Goal: Task Accomplishment & Management: Use online tool/utility

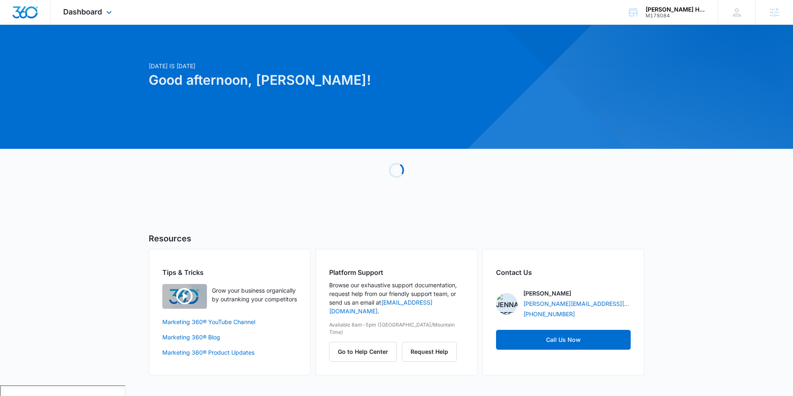
click at [96, 4] on div "Dashboard Apps Reputation Websites Forms CRM Email Social Payments POS Content …" at bounding box center [89, 12] width 76 height 24
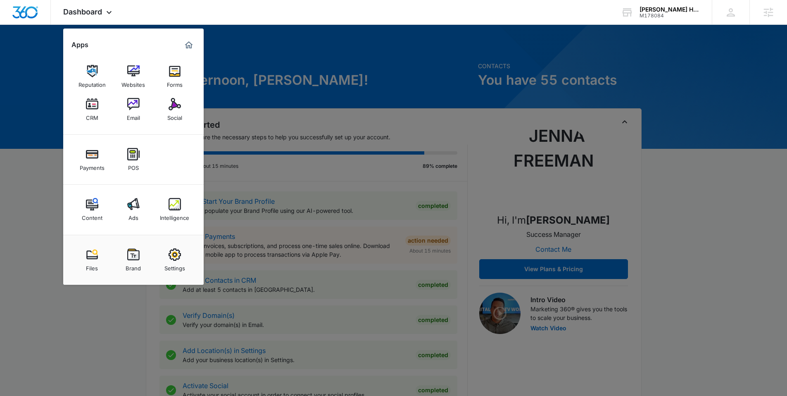
click at [131, 199] on img at bounding box center [133, 204] width 12 height 12
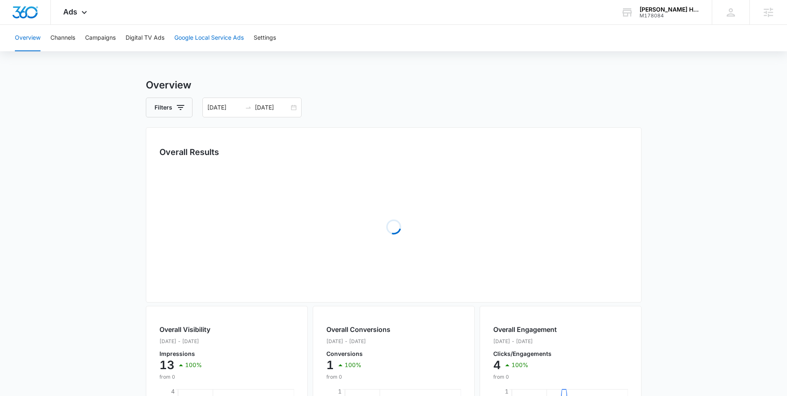
click at [207, 33] on button "Google Local Service Ads" at bounding box center [208, 38] width 69 height 26
